Goal: Task Accomplishment & Management: Manage account settings

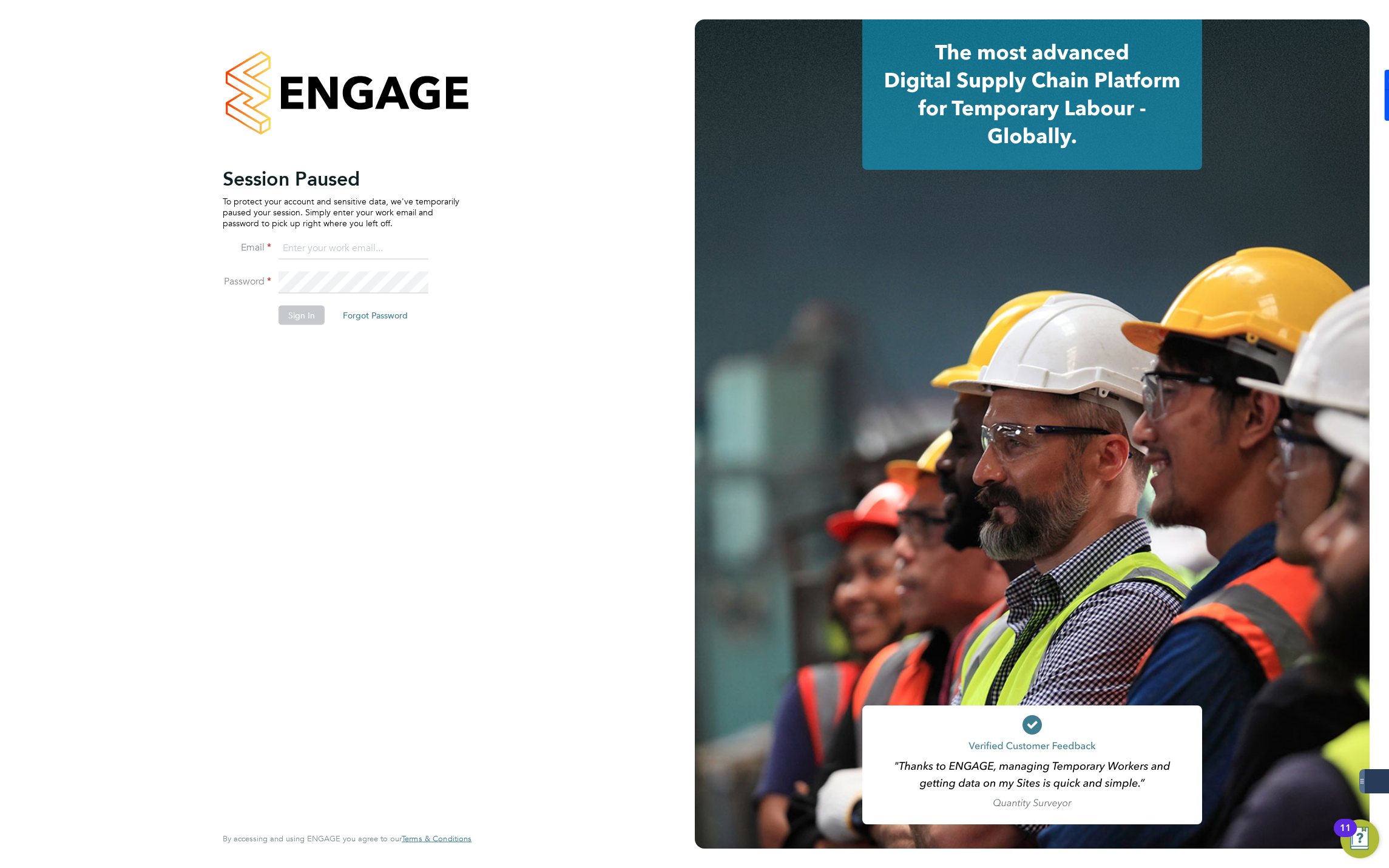
type input "jmcmurray@skilledcareers.co.uk"
click at [305, 317] on button "Sign In" at bounding box center [302, 315] width 46 height 20
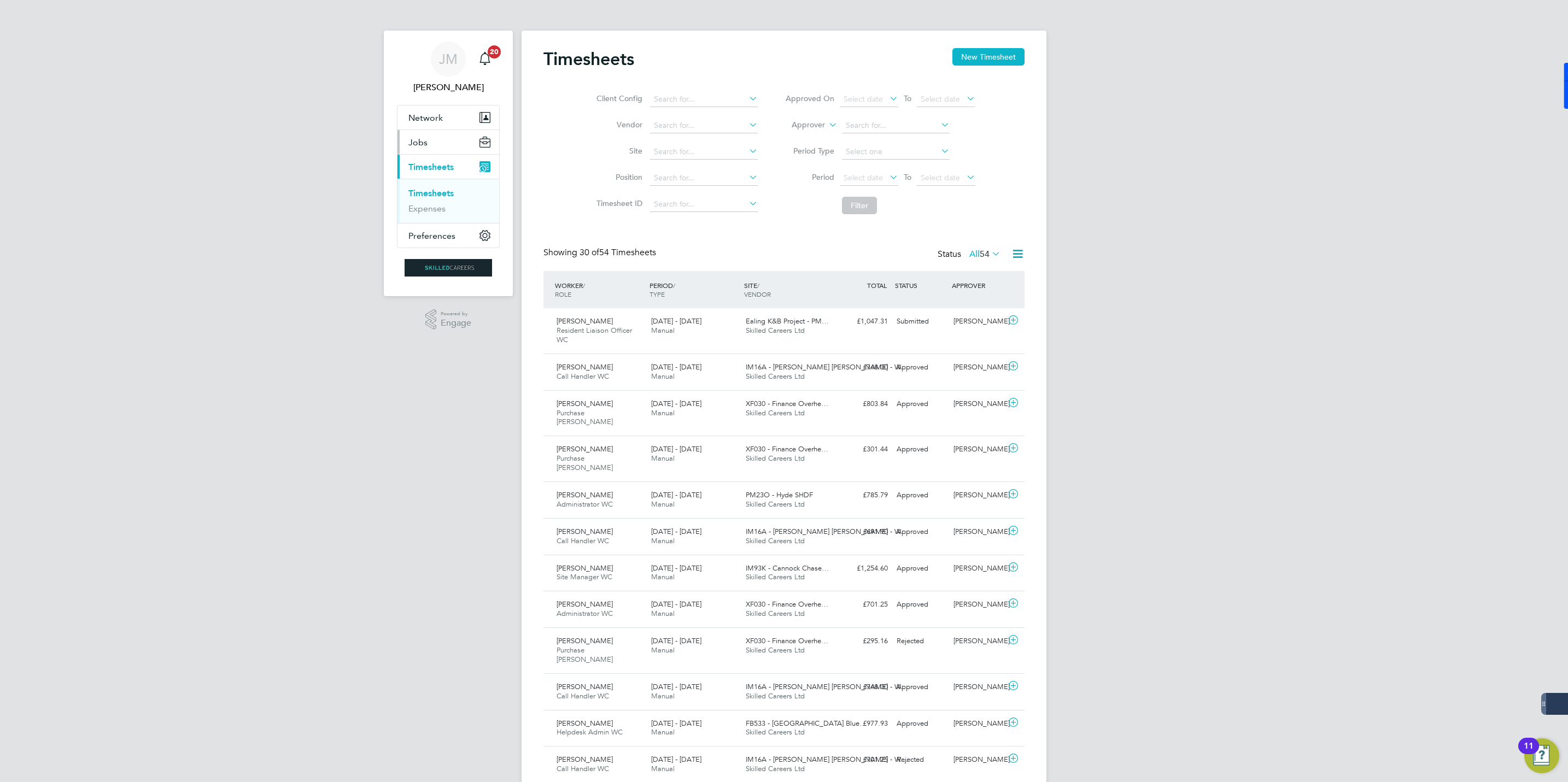
click at [422, 142] on span "Jobs" at bounding box center [418, 142] width 19 height 11
click at [425, 187] on link "Vacancies" at bounding box center [428, 184] width 39 height 11
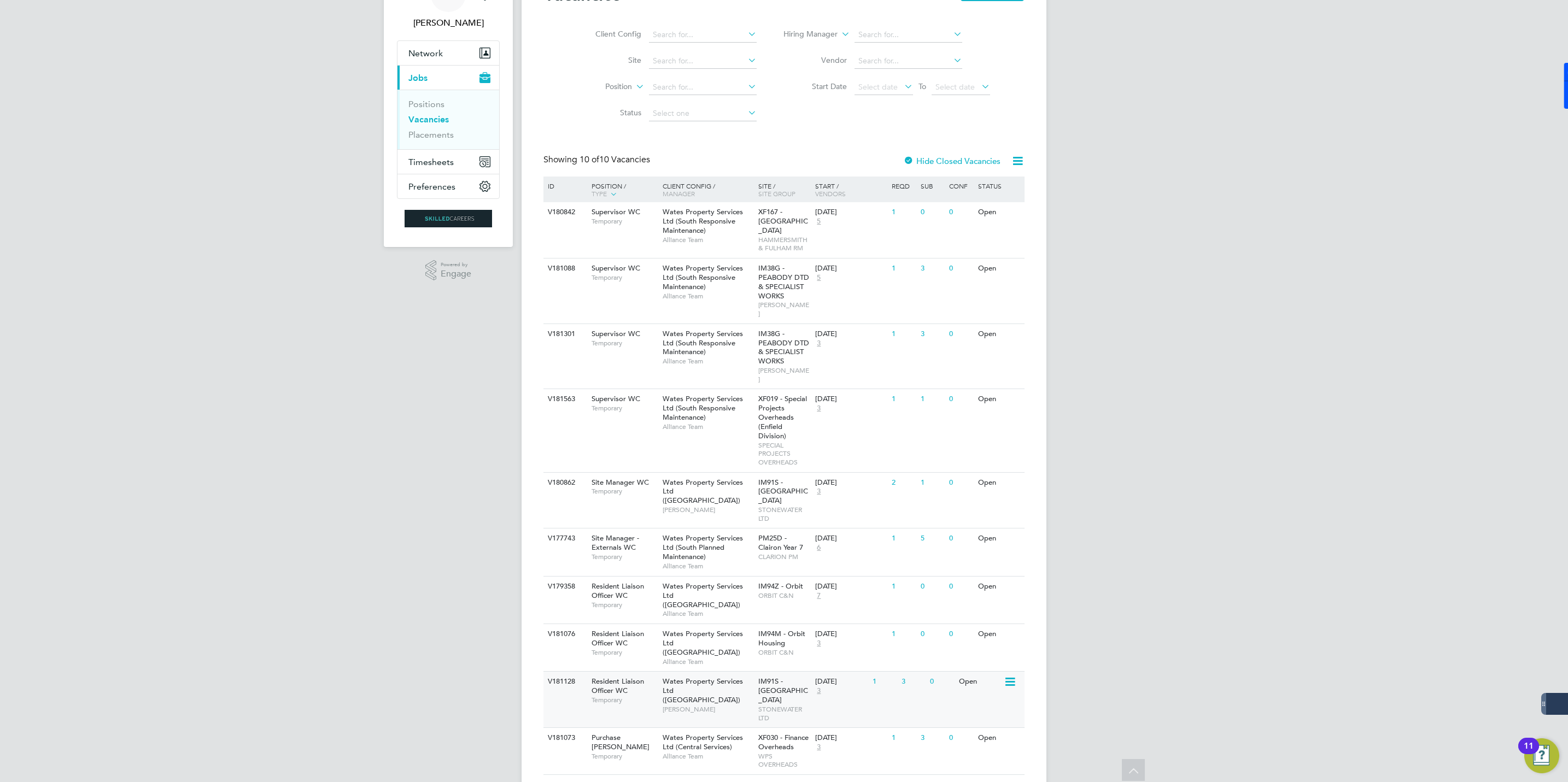
click at [611, 677] on span "Resident Liaison Officer WC" at bounding box center [618, 686] width 53 height 18
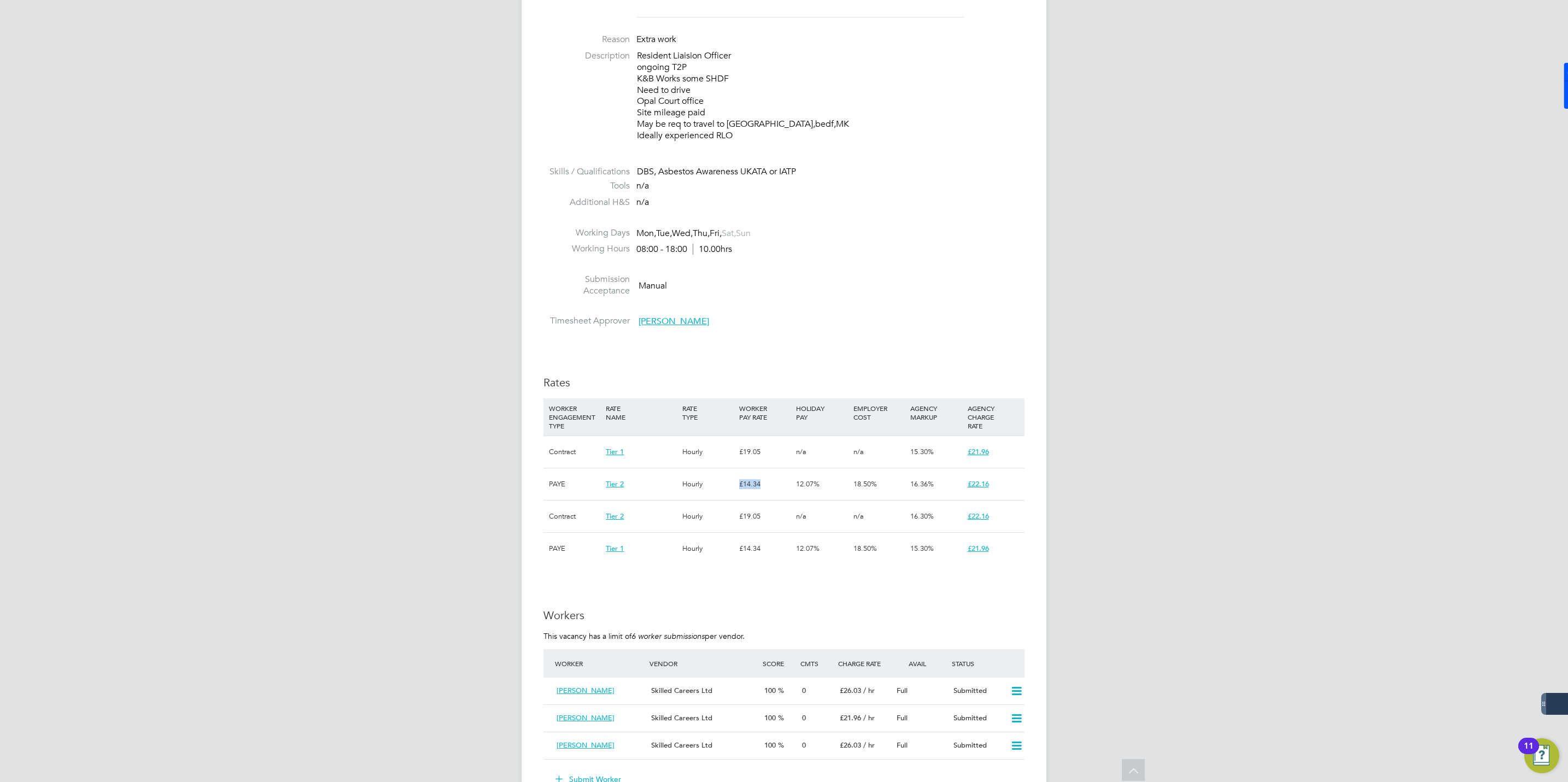
drag, startPoint x: 740, startPoint y: 484, endPoint x: 778, endPoint y: 479, distance: 38.3
click at [778, 479] on div "£14.34" at bounding box center [764, 484] width 57 height 31
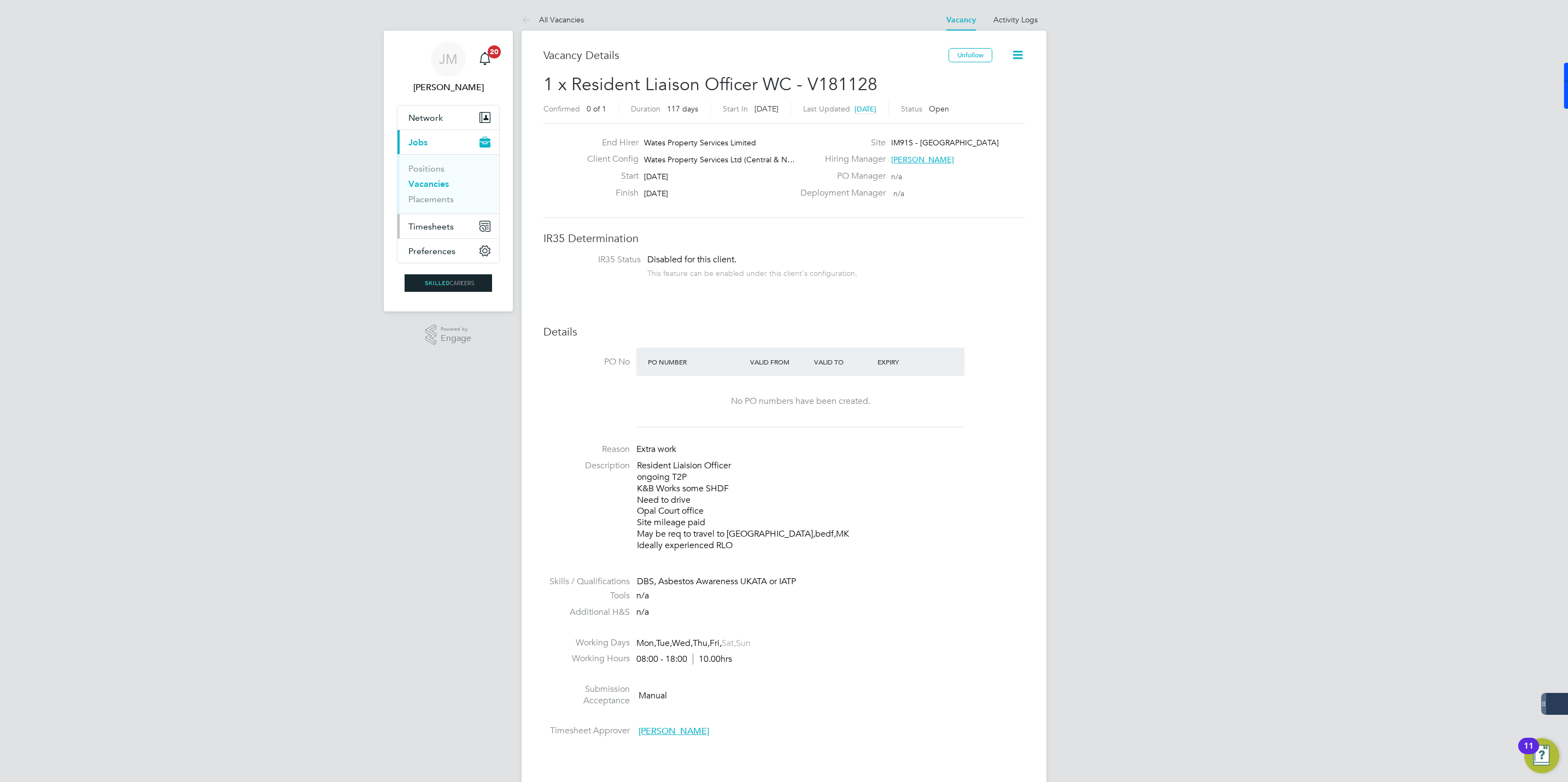
click at [425, 230] on span "Timesheets" at bounding box center [431, 226] width 45 height 11
click at [423, 189] on link "Timesheets" at bounding box center [431, 194] width 45 height 11
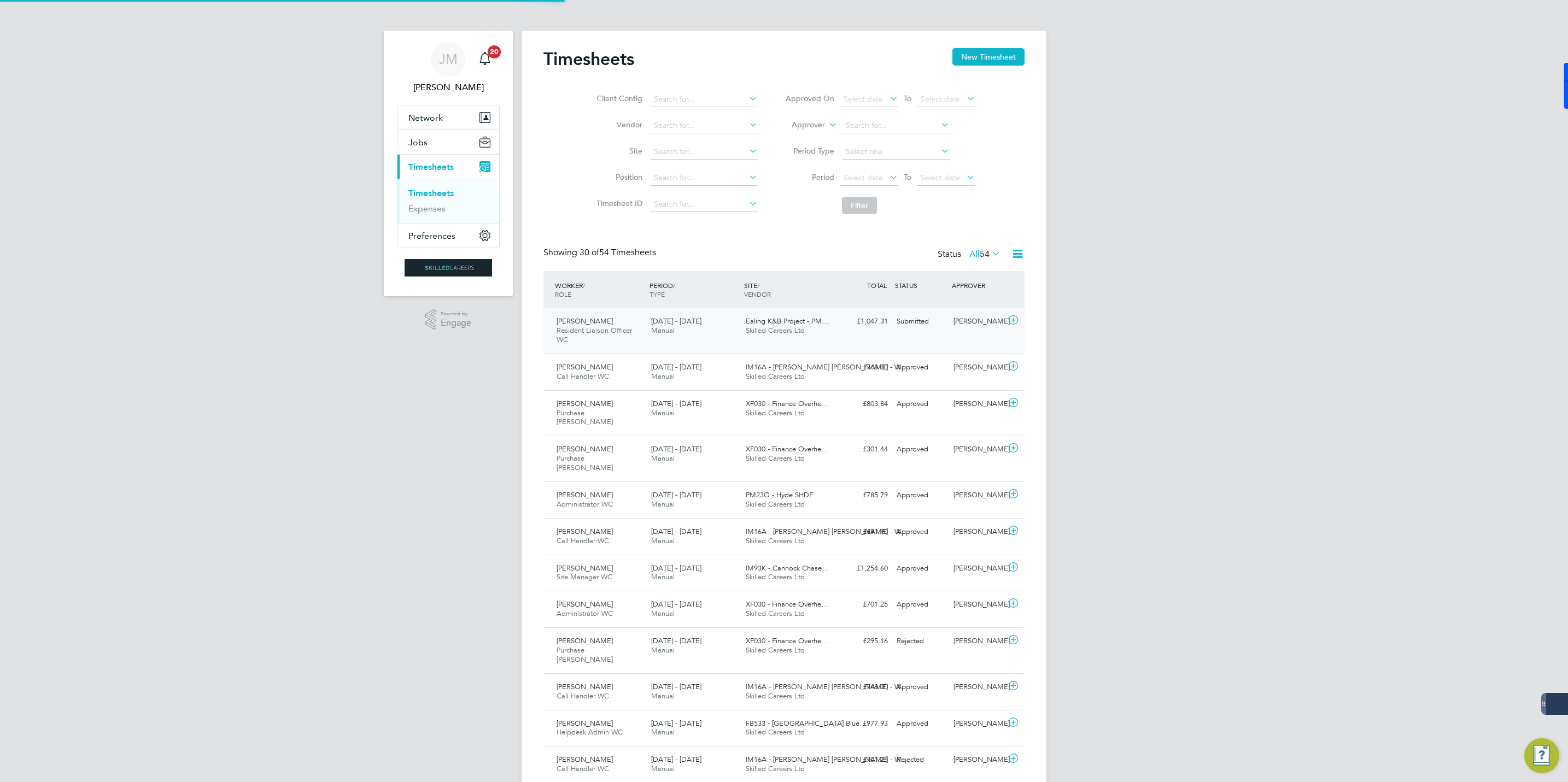
scroll to position [5, 5]
click at [572, 331] on span "Resident Liaison Officer WC" at bounding box center [594, 335] width 76 height 18
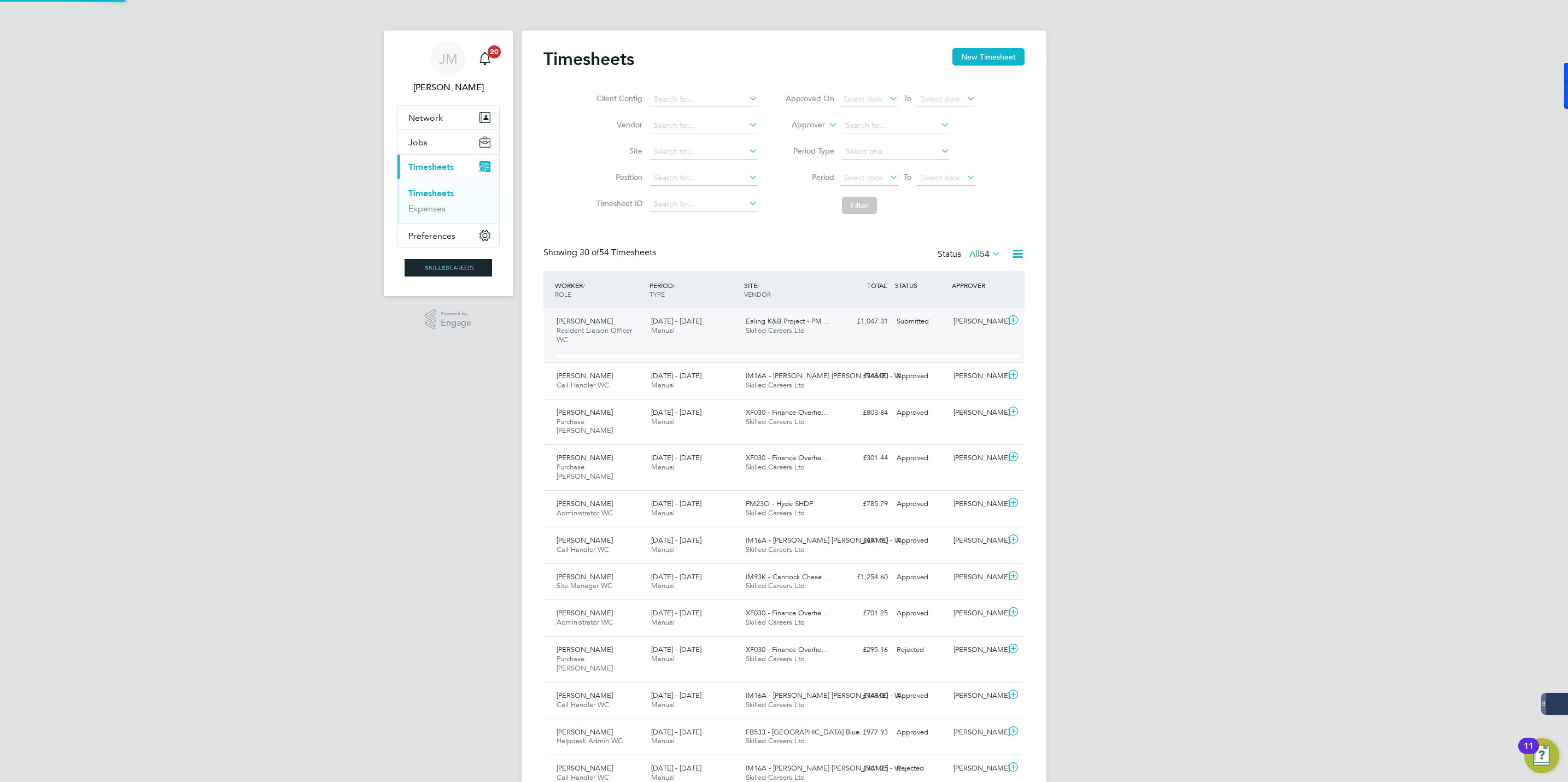
scroll to position [18, 106]
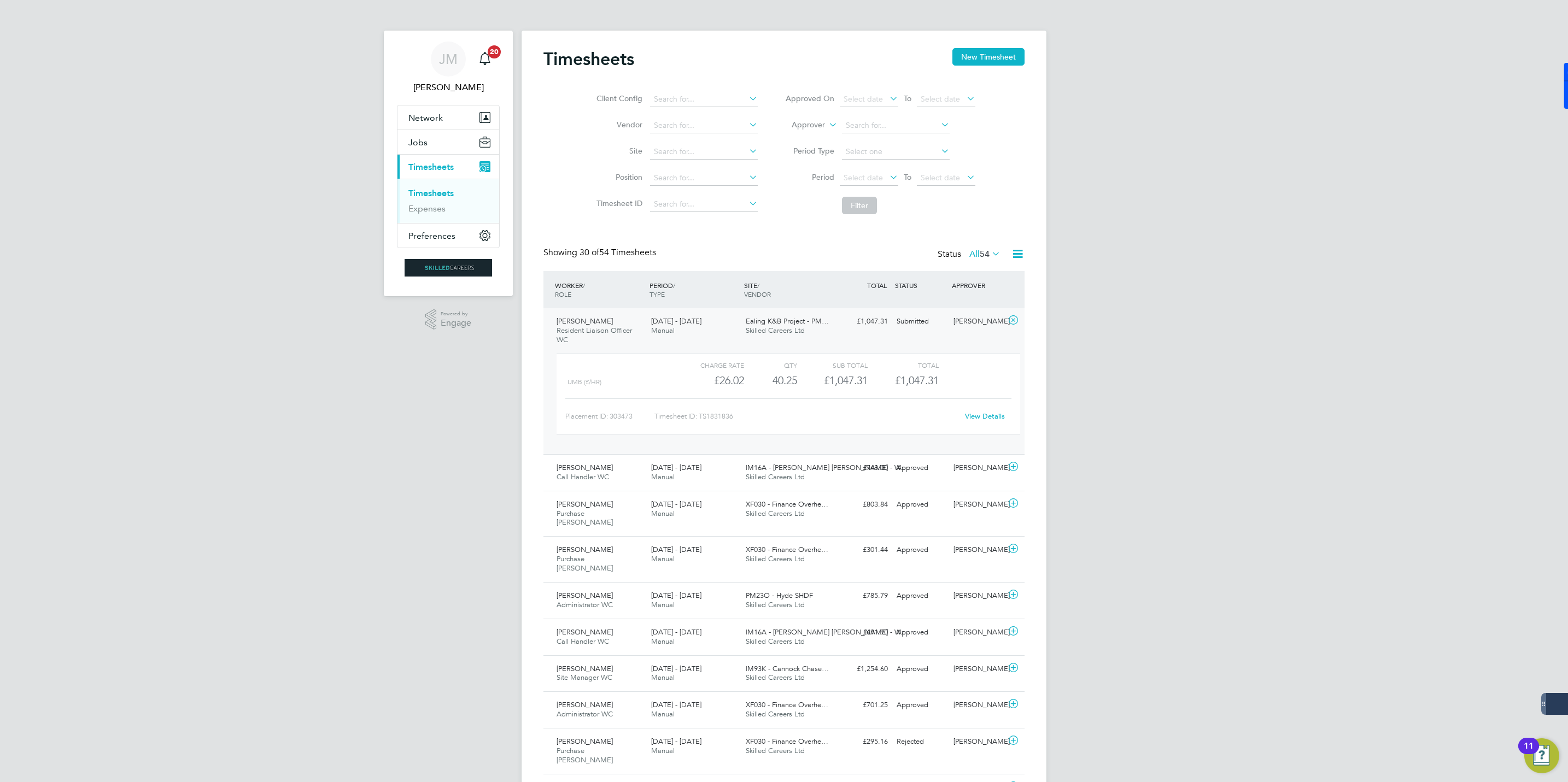
click at [984, 420] on link "View Details" at bounding box center [985, 416] width 40 height 9
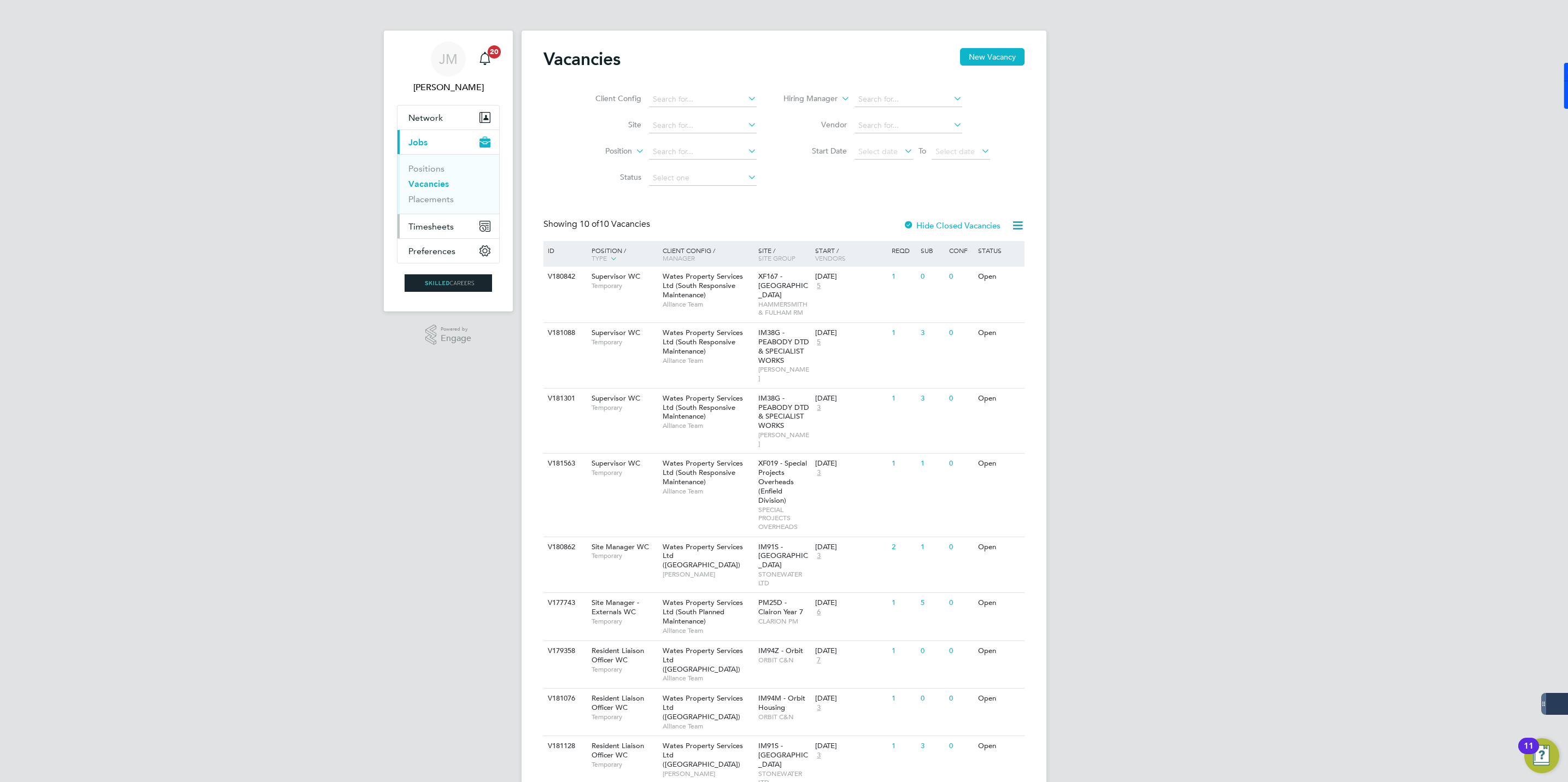
click at [425, 218] on button "Timesheets" at bounding box center [448, 226] width 102 height 24
click at [425, 231] on span "Timesheets" at bounding box center [431, 226] width 45 height 11
click at [435, 191] on link "Timesheets" at bounding box center [431, 194] width 45 height 11
